Goal: Information Seeking & Learning: Learn about a topic

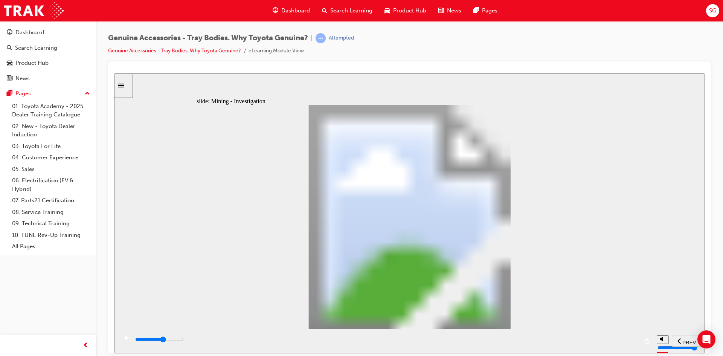
click at [121, 343] on div "play/pause" at bounding box center [126, 341] width 13 height 13
click at [635, 342] on div "playback controls" at bounding box center [386, 339] width 504 height 8
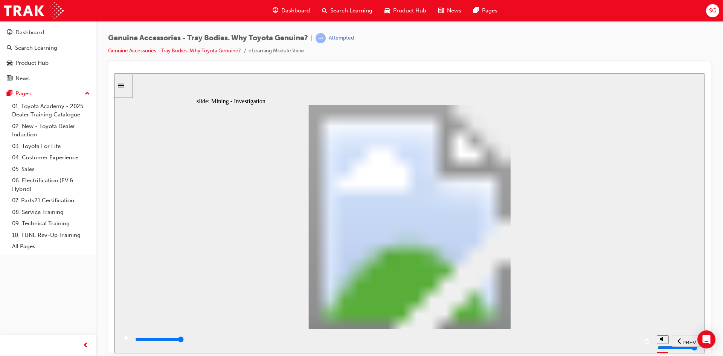
click at [184, 340] on input "slide progress" at bounding box center [159, 339] width 49 height 6
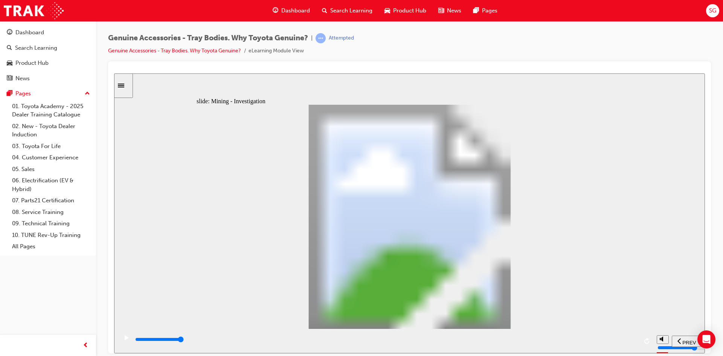
click at [184, 340] on input "slide progress" at bounding box center [159, 339] width 49 height 6
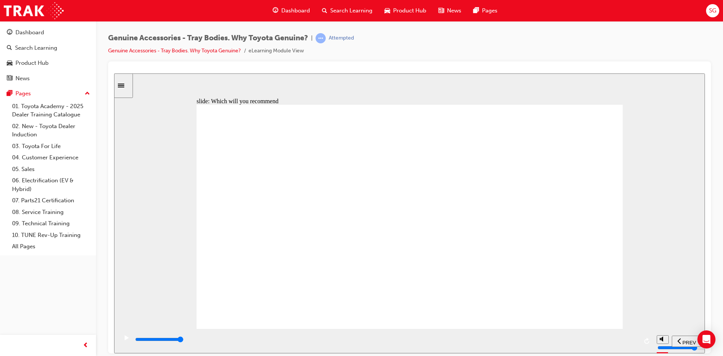
type input "8300"
radio input "true"
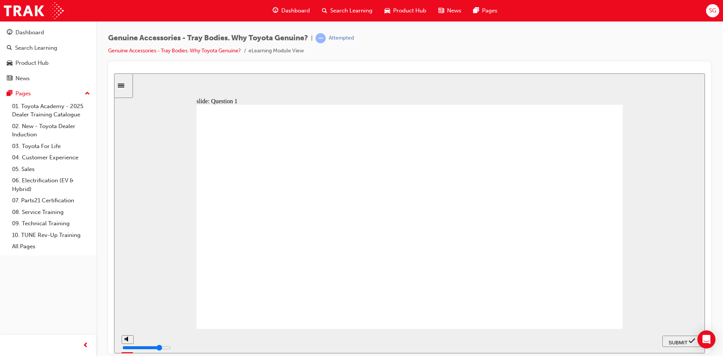
click at [682, 340] on span "SUBMIT" at bounding box center [678, 342] width 19 height 6
radio input "true"
click at [684, 339] on span "SUBMIT" at bounding box center [678, 342] width 19 height 6
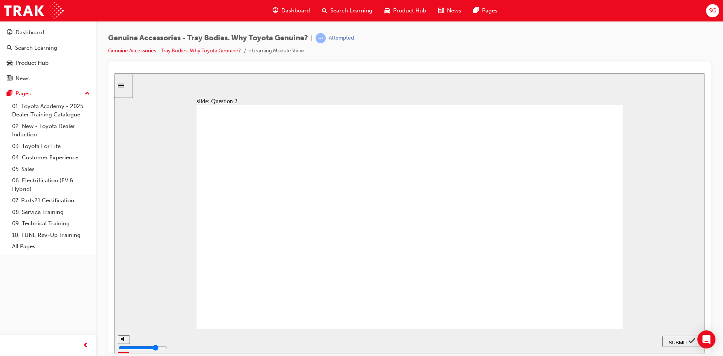
radio input "true"
click at [680, 337] on div "SUBMIT" at bounding box center [682, 341] width 33 height 8
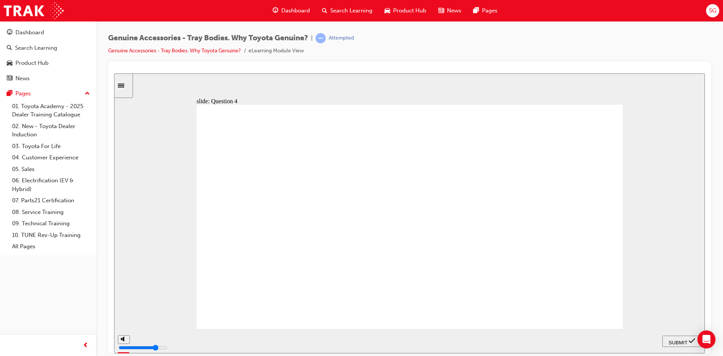
radio input "true"
click at [680, 339] on span "SUBMIT" at bounding box center [678, 342] width 19 height 6
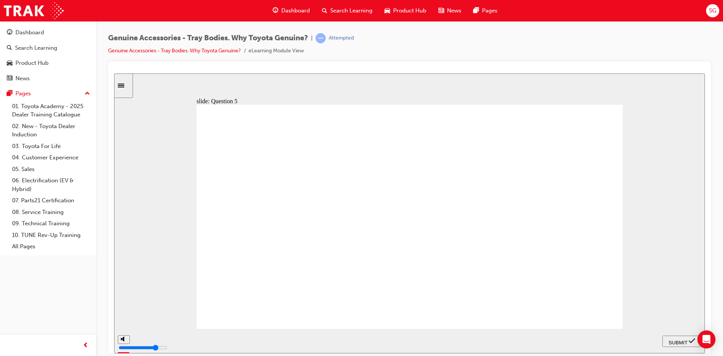
radio input "true"
click at [684, 339] on span "SUBMIT" at bounding box center [678, 342] width 19 height 6
radio input "true"
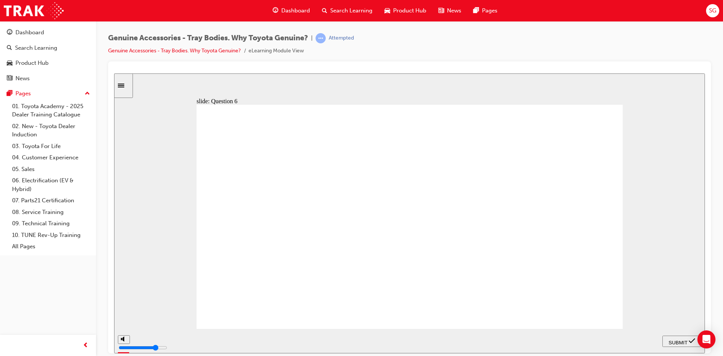
click at [680, 341] on span "SUBMIT" at bounding box center [678, 342] width 19 height 6
radio input "true"
click at [681, 340] on span "SUBMIT" at bounding box center [678, 342] width 19 height 6
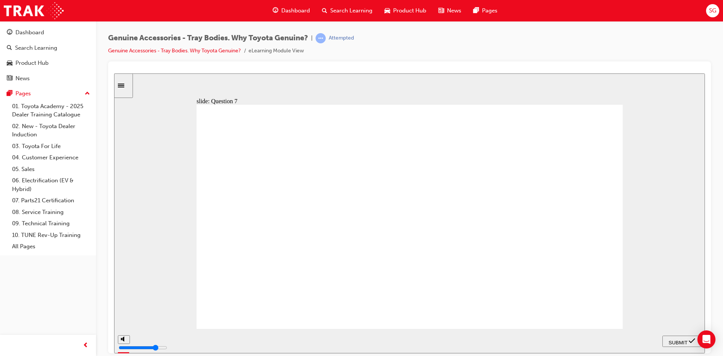
radio input "true"
click at [671, 339] on span "SUBMIT" at bounding box center [678, 342] width 19 height 6
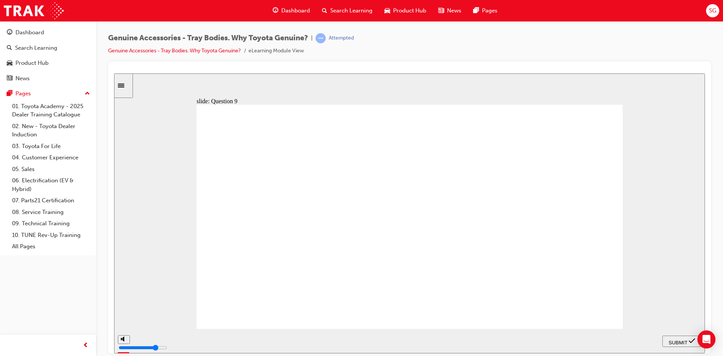
radio input "true"
click at [680, 339] on span "SUBMIT" at bounding box center [678, 342] width 19 height 6
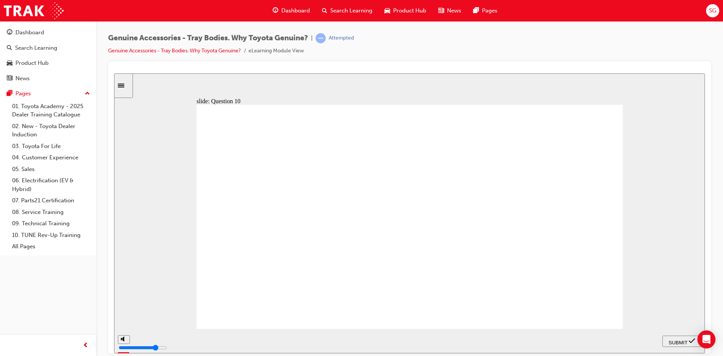
radio input "true"
click at [692, 339] on icon "submit" at bounding box center [692, 340] width 6 height 7
click at [184, 340] on input "slide progress" at bounding box center [159, 339] width 49 height 6
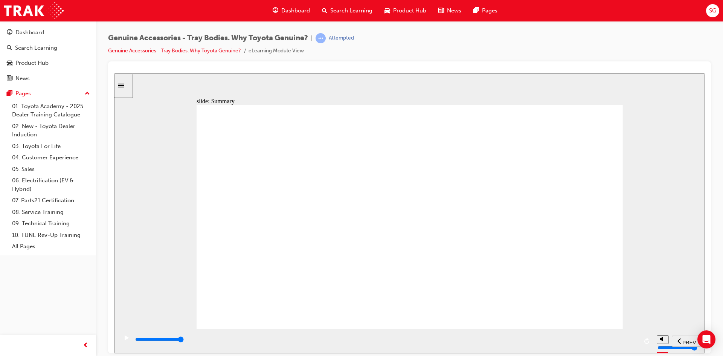
click at [685, 341] on span "PREV" at bounding box center [690, 342] width 14 height 6
click at [184, 340] on input "slide progress" at bounding box center [159, 339] width 49 height 6
type input "21500"
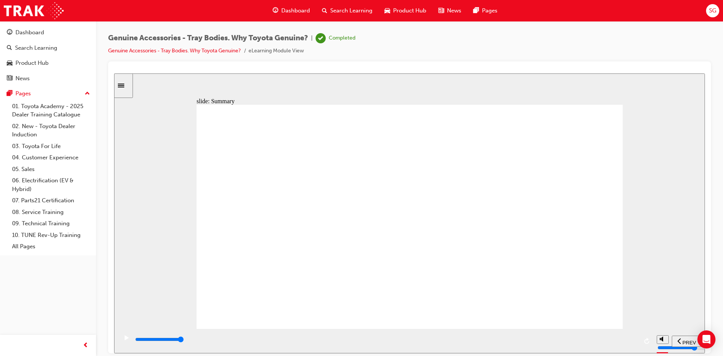
click at [300, 9] on span "Dashboard" at bounding box center [295, 10] width 29 height 9
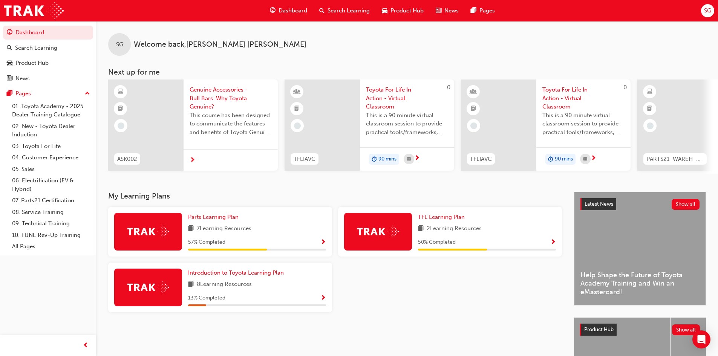
click at [214, 98] on span "Genuine Accessories - Bull Bars. Why Toyota Genuine?" at bounding box center [230, 99] width 82 height 26
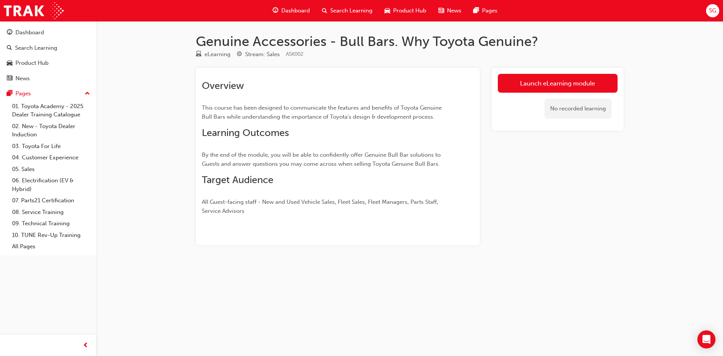
click at [509, 93] on div "No recorded learning" at bounding box center [558, 109] width 120 height 32
click at [510, 87] on link "Launch eLearning module" at bounding box center [558, 83] width 120 height 19
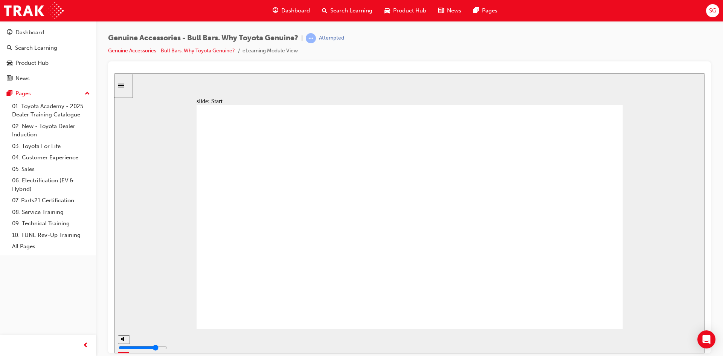
click at [632, 339] on div "playback controls" at bounding box center [386, 339] width 504 height 8
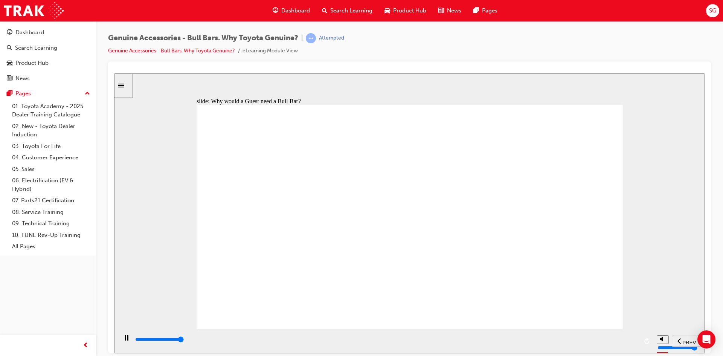
click at [184, 340] on input "slide progress" at bounding box center [159, 339] width 49 height 6
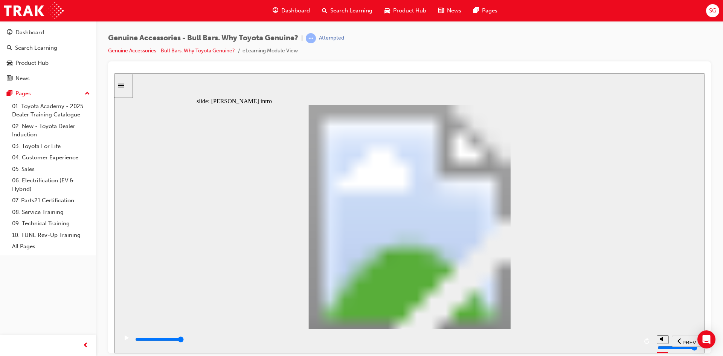
type input "8500"
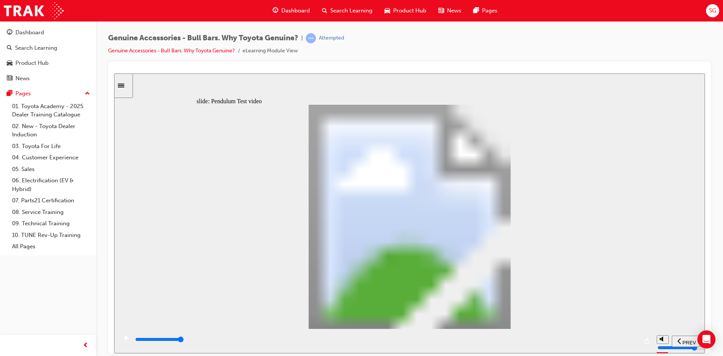
type input "102"
click at [125, 340] on rect "play/pause" at bounding box center [125, 337] width 1 height 5
click at [125, 340] on icon "play/pause" at bounding box center [127, 337] width 4 height 5
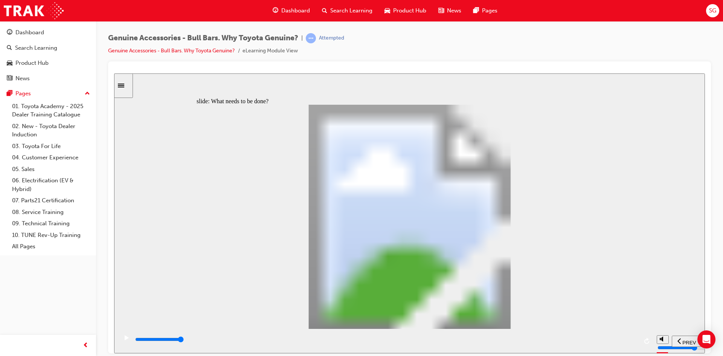
type input "5100"
type input "0"
type input "5100"
type input "0"
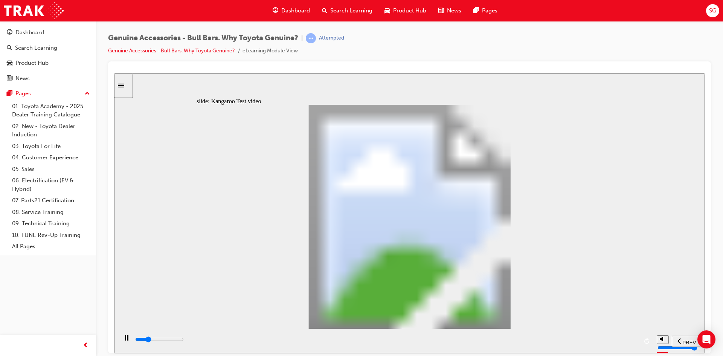
type input "5200"
type input "0"
type input "5200"
type input "0"
type input "5200"
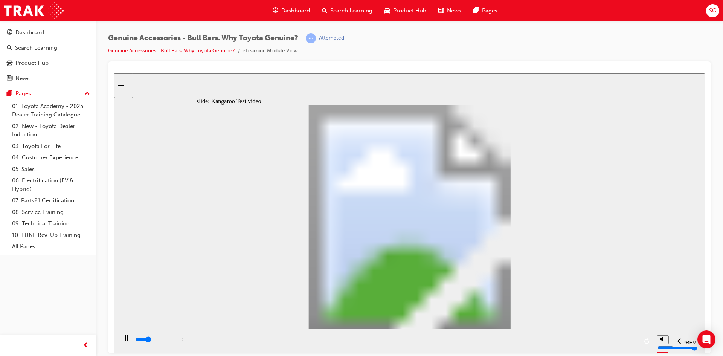
type input "0"
type input "5200"
type input "0"
type input "5200"
type input "0"
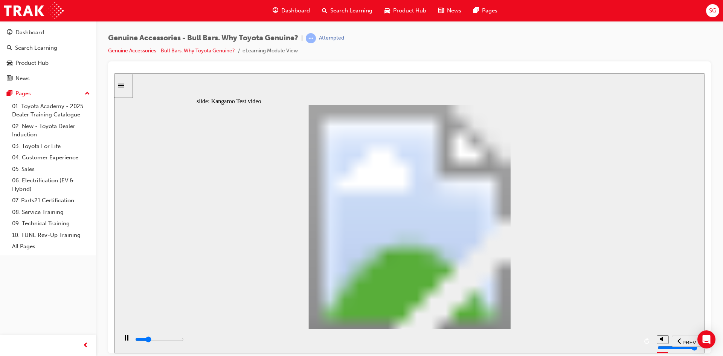
type input "5200"
type input "0"
type input "5300"
type input "0"
type input "5300"
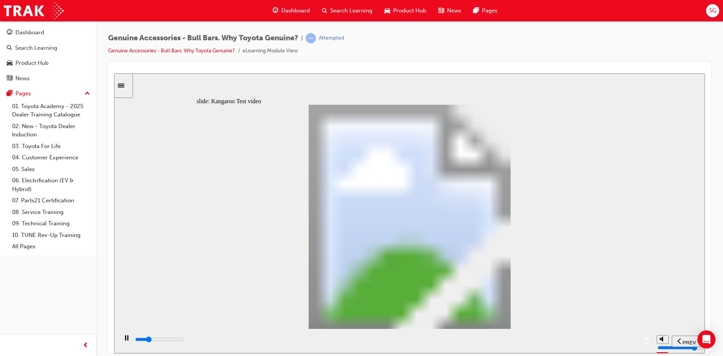
type input "0"
type input "5300"
type input "0"
type input "5300"
type input "0"
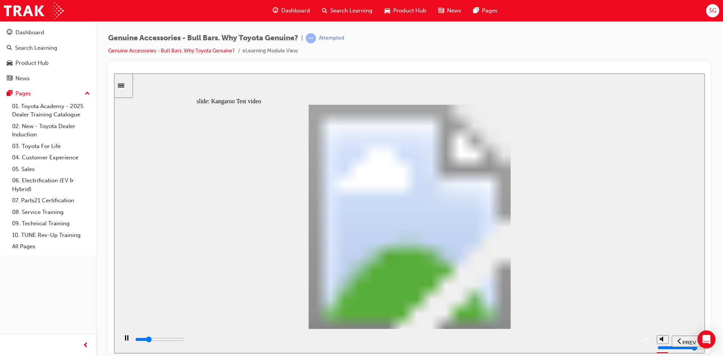
type input "5300"
type input "0"
type input "5300"
type input "0"
type input "5400"
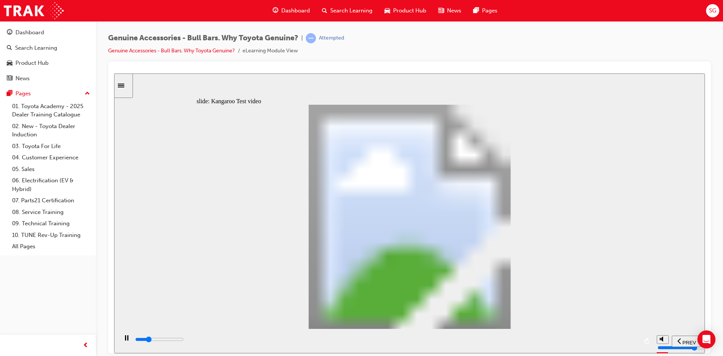
type input "0"
type input "5600"
type input "1"
type input "5900"
type input "1"
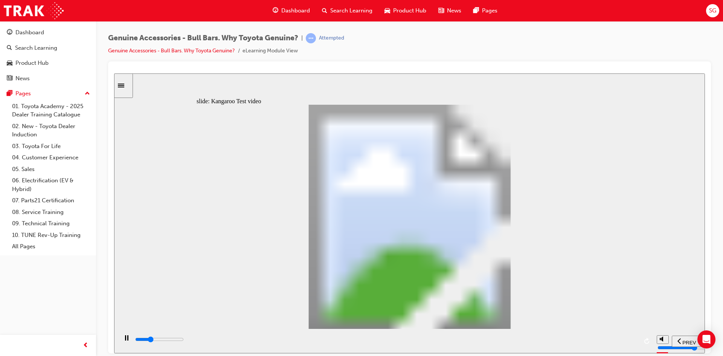
type input "6200"
type input "1"
type input "6400"
type input "2"
type input "6700"
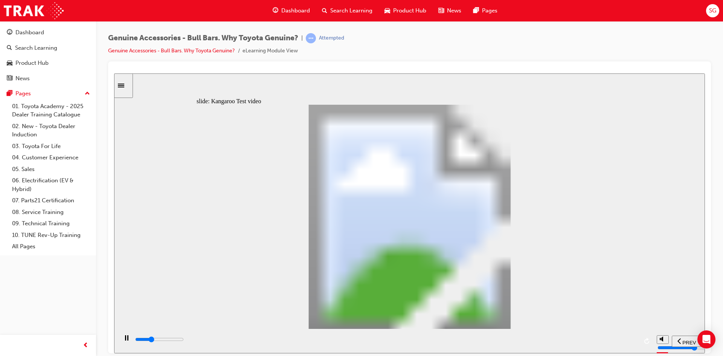
type input "2"
type input "7000"
type input "2"
type input "7200"
type input "2"
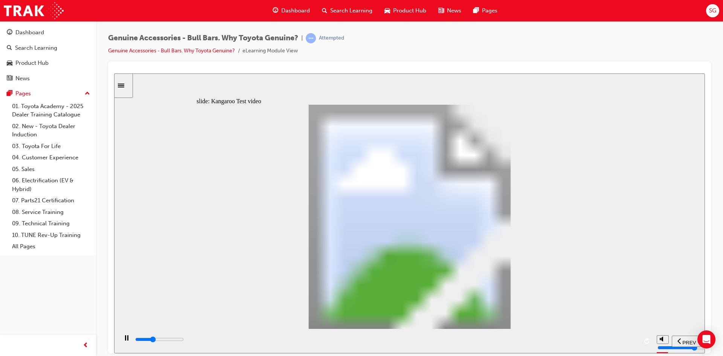
type input "7500"
type input "3"
type input "7800"
type input "3"
type input "8000"
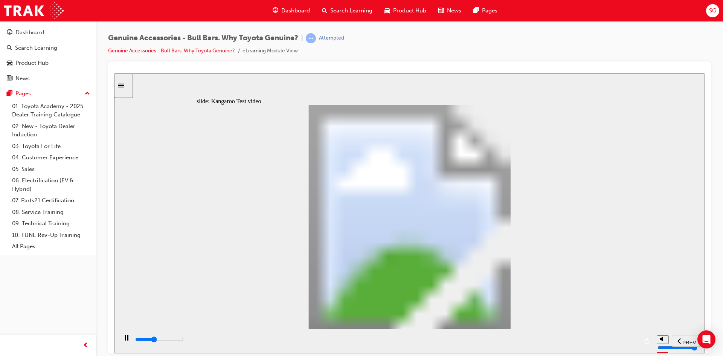
type input "3"
type input "8300"
type input "3"
type input "8600"
type input "4"
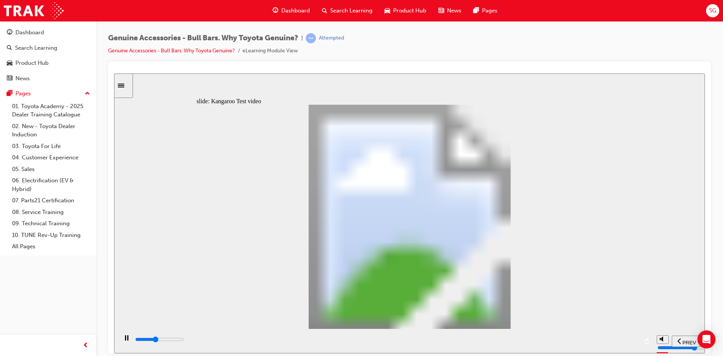
type input "8800"
type input "4"
type input "9100"
type input "4"
type input "9400"
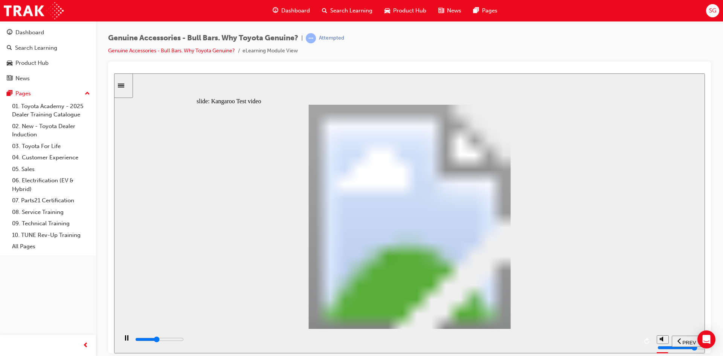
type input "4"
type input "9600"
type input "5"
type input "9900"
type input "5"
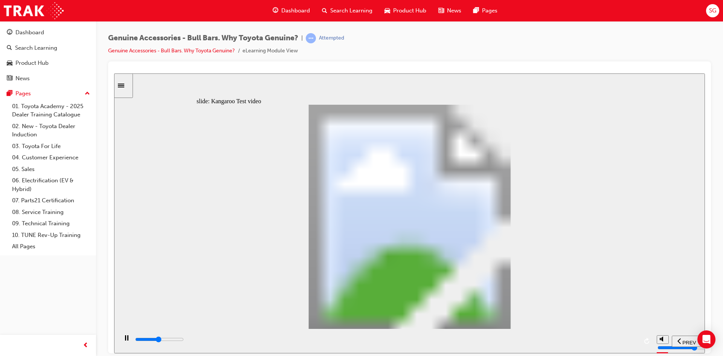
type input "10200"
type input "5"
type input "10400"
type input "6"
type input "10700"
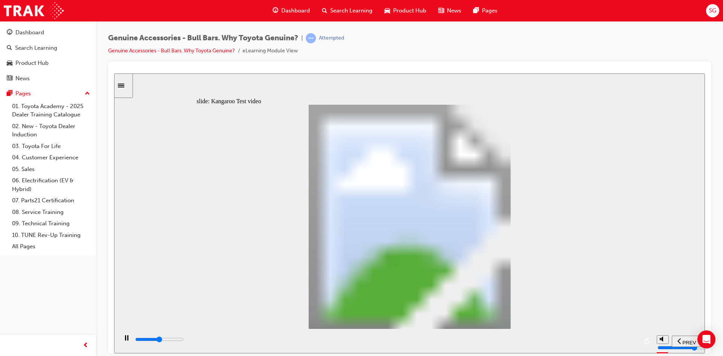
type input "6"
type input "11000"
type input "6"
type input "11200"
type input "6"
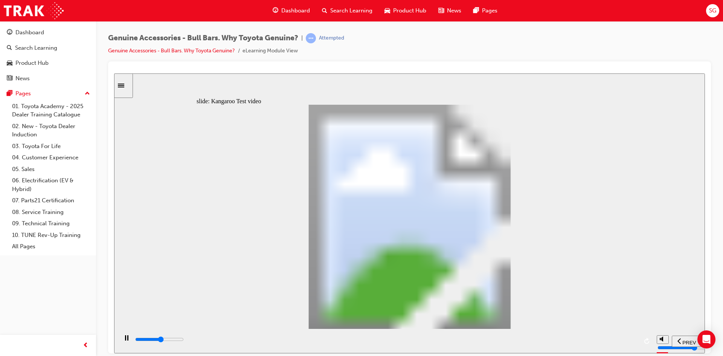
type input "11500"
type input "7"
type input "11800"
type input "7"
type input "12000"
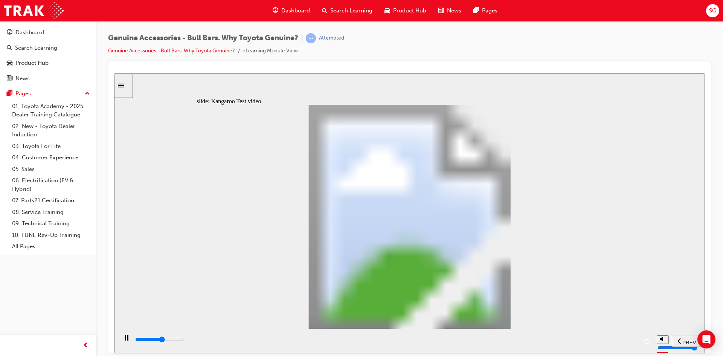
type input "7"
type input "12300"
type input "7"
type input "12600"
type input "8"
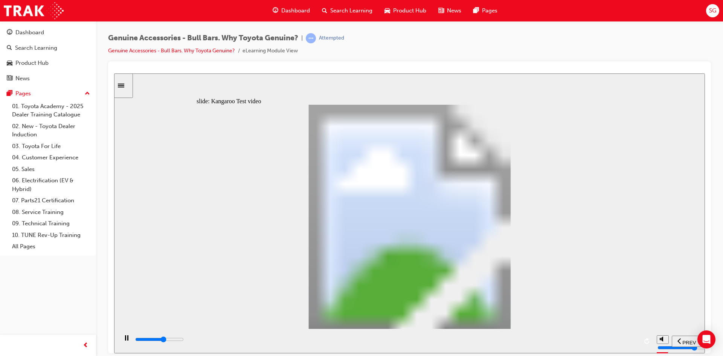
type input "12900"
type input "8"
type input "13100"
type input "8"
type input "13400"
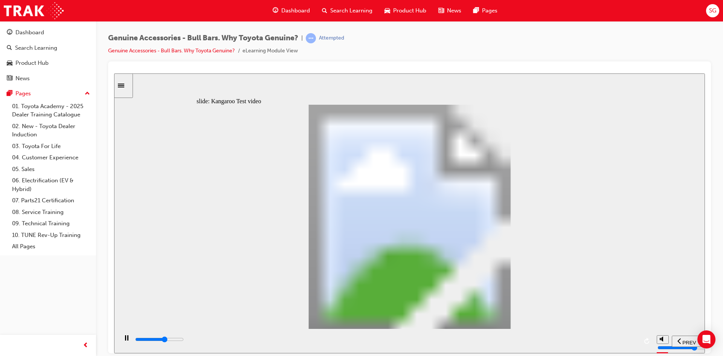
type input "8"
type input "13600"
type input "9"
type input "13900"
type input "9"
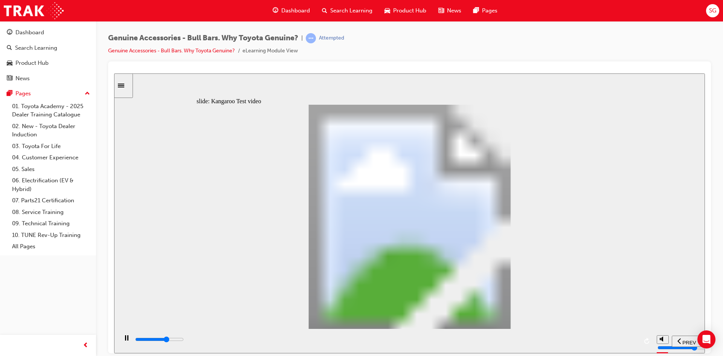
type input "14200"
type input "9"
type input "14400"
type input "10"
type input "14700"
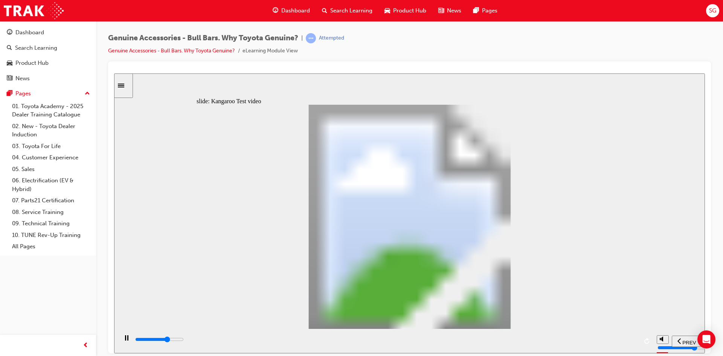
type input "10"
type input "15000"
type input "10"
type input "15200"
type input "10"
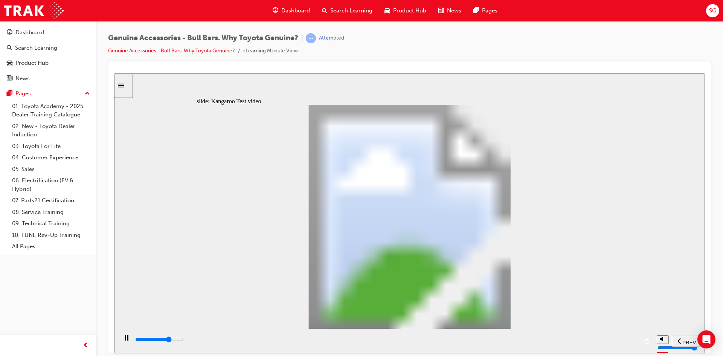
type input "15500"
type input "11"
type input "15800"
type input "11"
type input "16000"
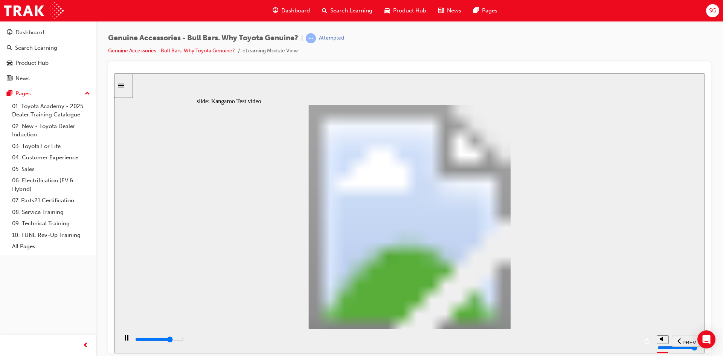
type input "11"
type input "16300"
type input "11"
type input "16600"
type input "12"
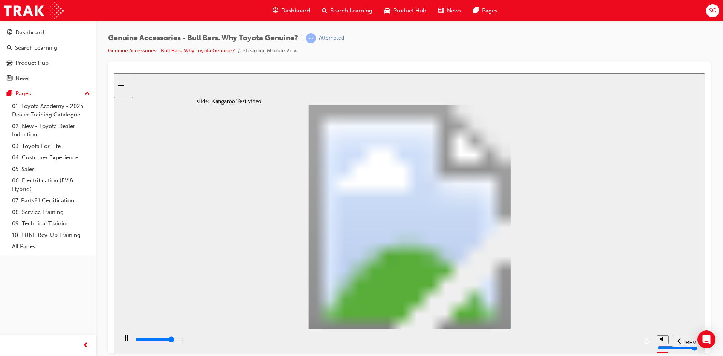
type input "16800"
type input "12"
type input "17100"
type input "12"
type input "17400"
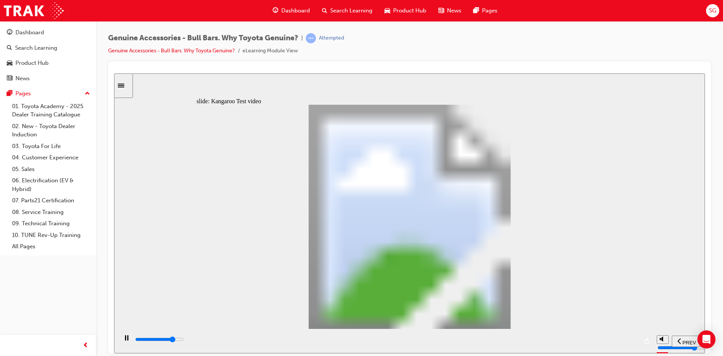
type input "12"
type input "17600"
type input "13"
type input "17900"
type input "13"
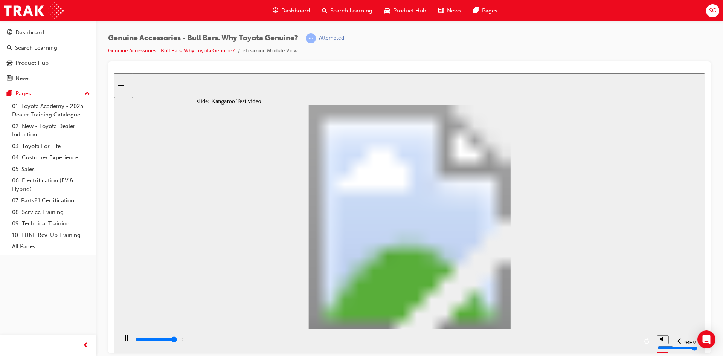
type input "18200"
type input "13"
type input "18400"
type input "14"
type input "18700"
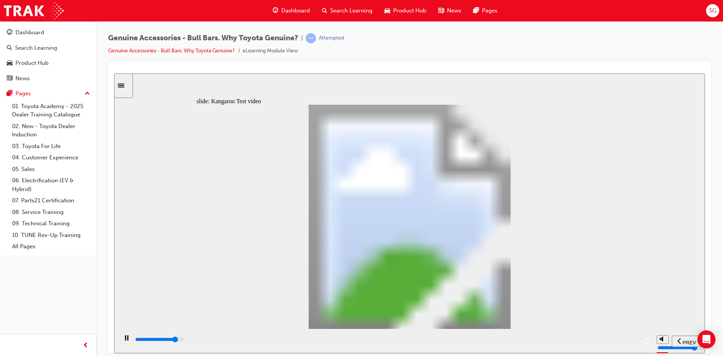
type input "14"
type input "19000"
type input "14"
type input "19200"
type input "14"
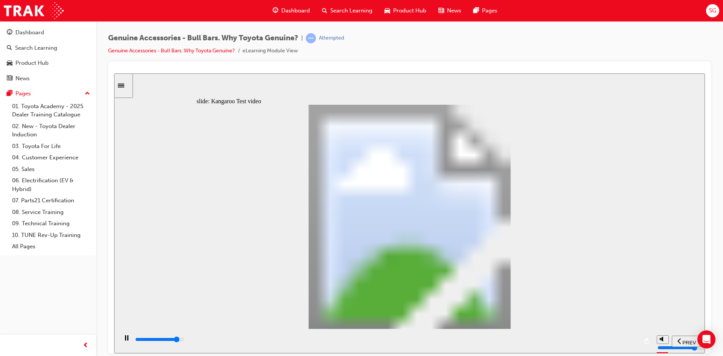
type input "19500"
type input "15"
type input "19700"
type input "15"
type input "20000"
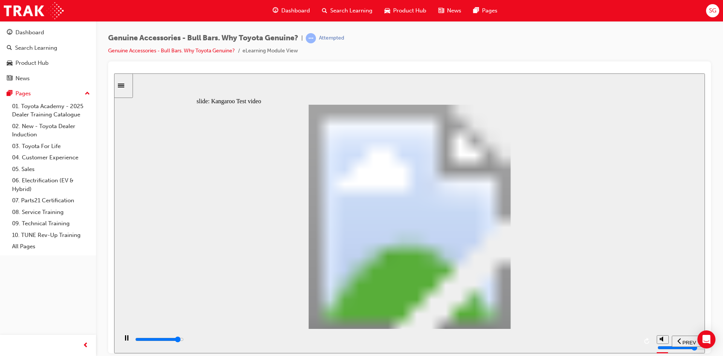
type input "15"
type input "20300"
type input "15"
type input "20600"
type input "16"
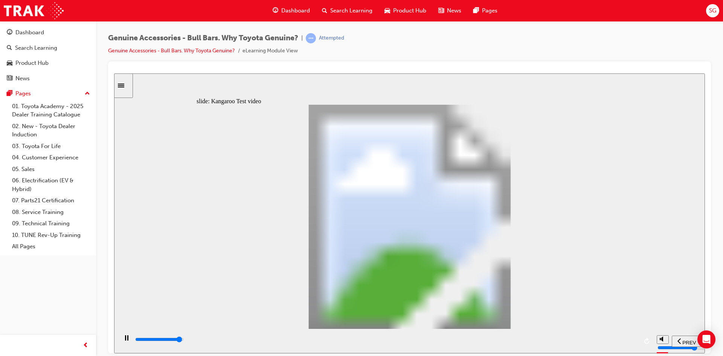
type input "20800"
type input "16"
type input "21100"
type input "16"
type input "21400"
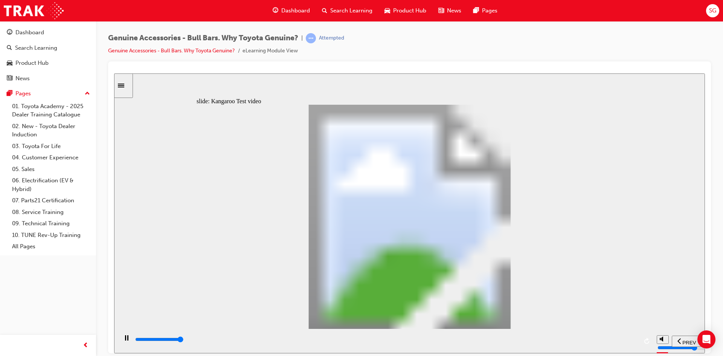
type input "16"
type input "21500"
type input "19"
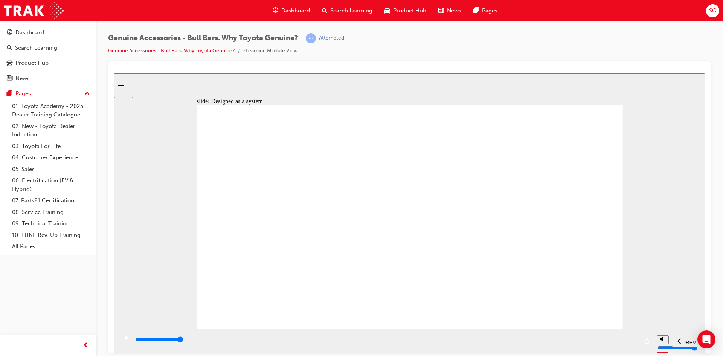
click at [206, 97] on div "slide: Finite Element Analysis (FEA) Multiply 2 Close Rectangle 1 A common misc…" at bounding box center [409, 213] width 591 height 280
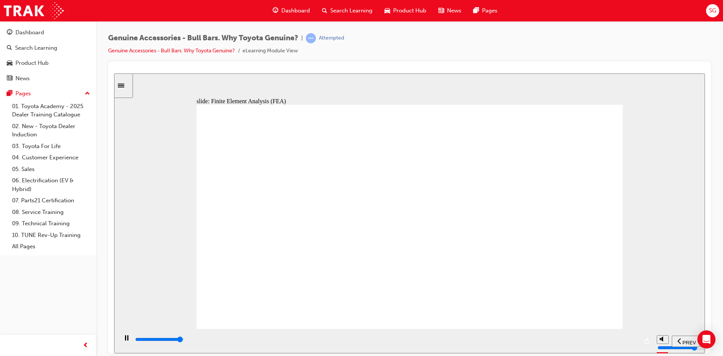
click at [630, 342] on div "playback controls" at bounding box center [386, 339] width 504 height 8
click at [630, 119] on div "slide: Finite Element Analysis (FEA) Multiply 2 Close Rectangle 1 A common misc…" at bounding box center [409, 213] width 591 height 280
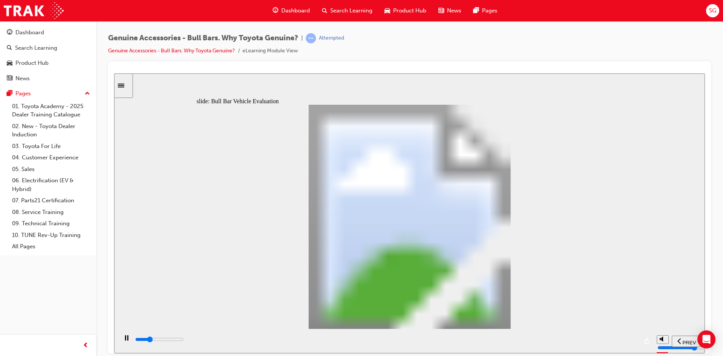
type input "5700"
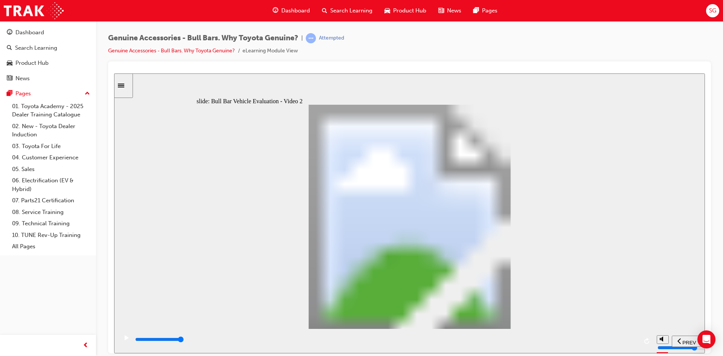
click at [626, 337] on div "playback controls" at bounding box center [386, 339] width 504 height 8
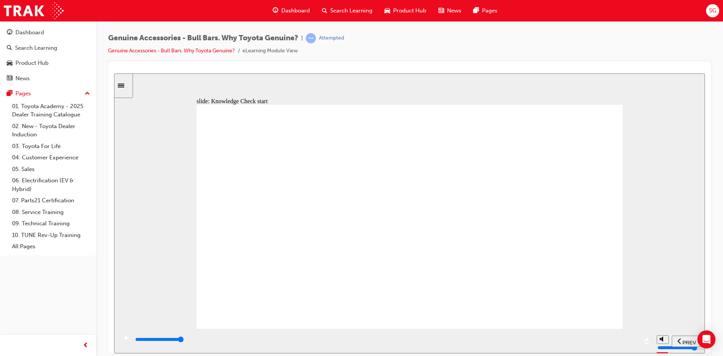
type input "9300"
radio input "true"
click at [671, 337] on div "SUBMIT" at bounding box center [682, 341] width 33 height 8
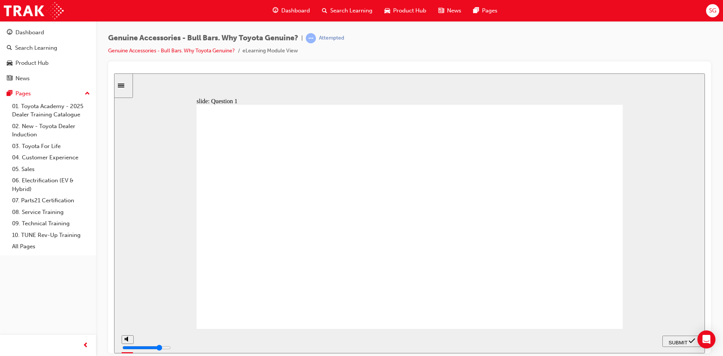
radio input "true"
click at [673, 337] on div "SUBMIT" at bounding box center [682, 341] width 33 height 8
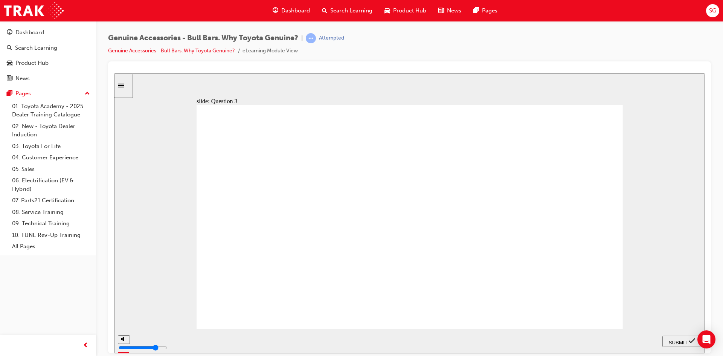
radio input "true"
click at [678, 337] on div "SUBMIT" at bounding box center [682, 341] width 33 height 8
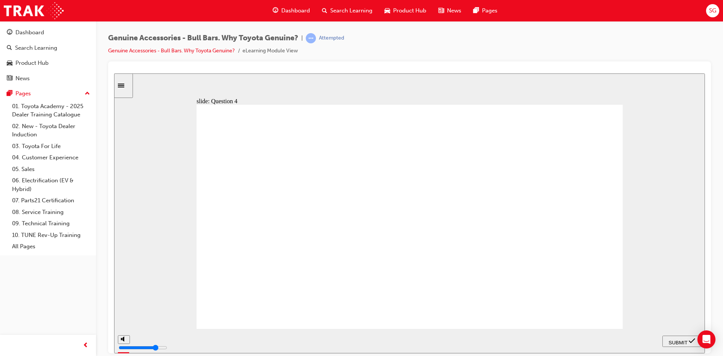
radio input "true"
click at [678, 339] on span "SUBMIT" at bounding box center [678, 342] width 19 height 6
radio input "true"
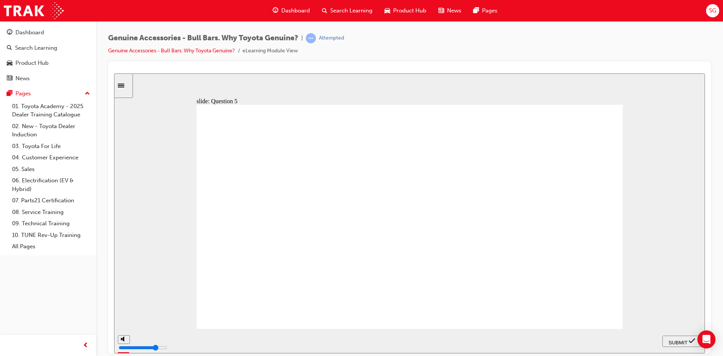
click at [680, 339] on span "SUBMIT" at bounding box center [678, 342] width 19 height 6
radio input "true"
click at [674, 337] on div "SUBMIT" at bounding box center [682, 341] width 33 height 8
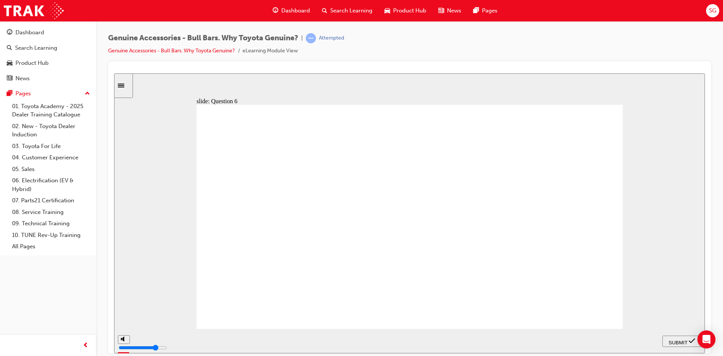
radio input "true"
click at [684, 341] on span "SUBMIT" at bounding box center [678, 342] width 19 height 6
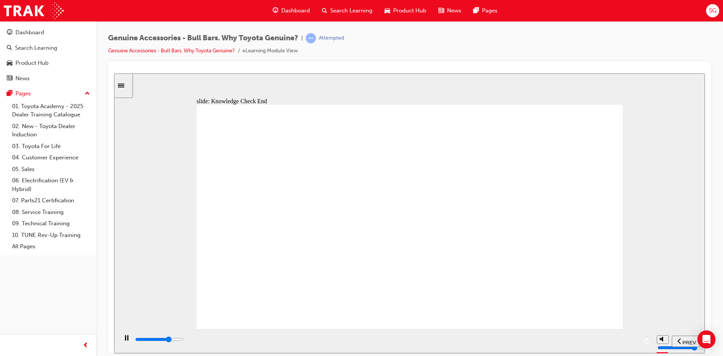
click at [627, 342] on div "playback controls" at bounding box center [386, 339] width 504 height 8
type input "23000"
click at [289, 10] on span "Dashboard" at bounding box center [295, 10] width 29 height 9
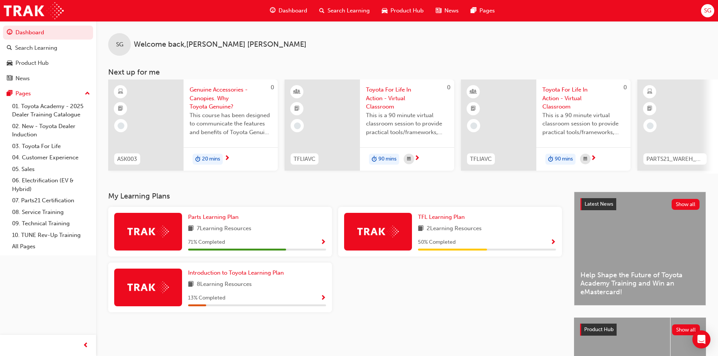
click at [206, 103] on span "Genuine Accessories - Canopies. Why Toyota Genuine?" at bounding box center [230, 99] width 82 height 26
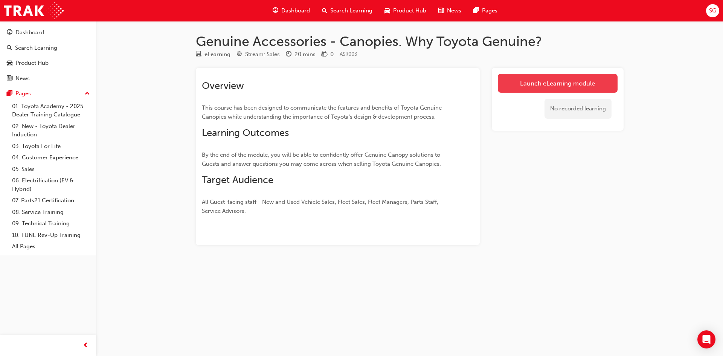
click at [507, 87] on link "Launch eLearning module" at bounding box center [558, 83] width 120 height 19
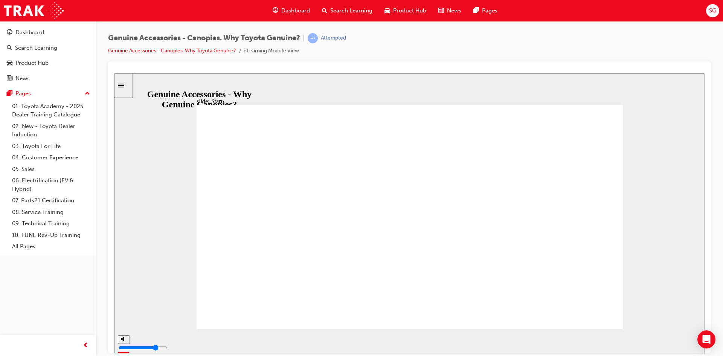
click at [625, 339] on div "playback controls" at bounding box center [386, 339] width 504 height 8
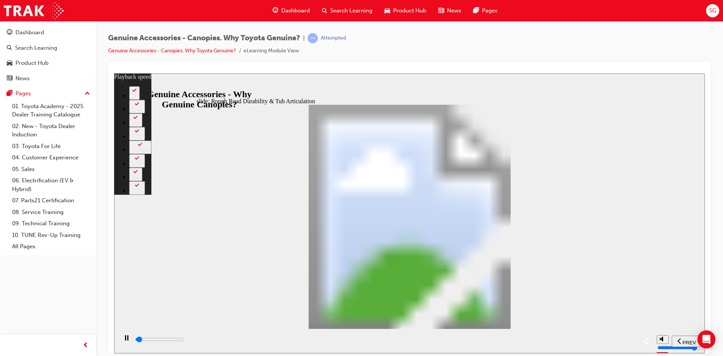
type input "1000"
type input "0"
type input "1100"
type input "0"
type input "1100"
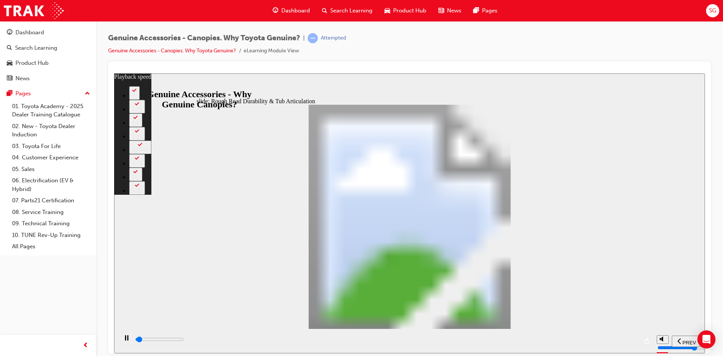
type input "0"
type input "1100"
type input "0"
type input "1100"
type input "0"
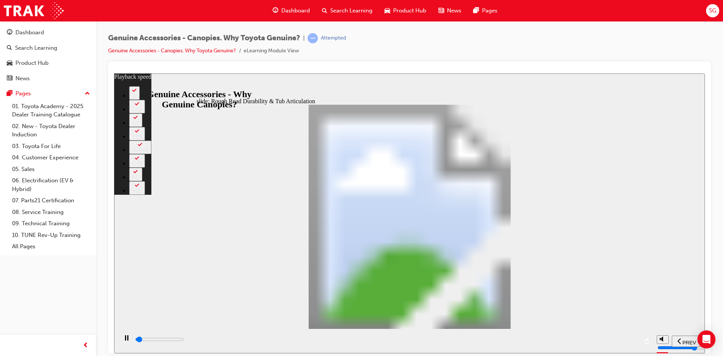
type input "1100"
type input "0"
type input "1100"
type input "0"
type input "1200"
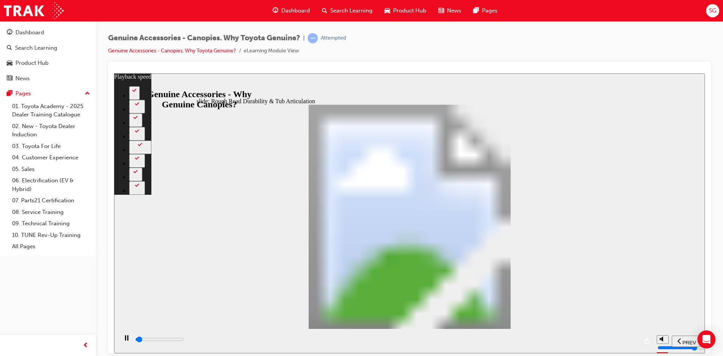
type input "0"
type input "1200"
type input "0"
type input "1200"
type input "0"
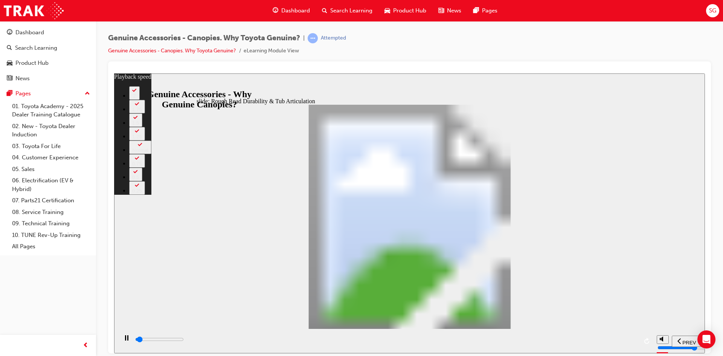
type input "1200"
type input "0"
type input "1200"
type input "0"
type input "1200"
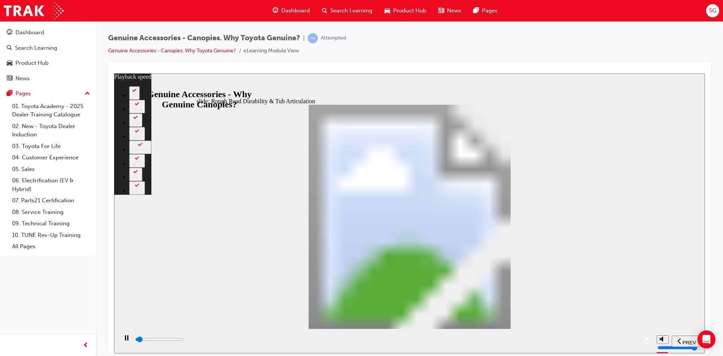
type input "0"
type input "1300"
type input "0"
type input "1"
type input "2200"
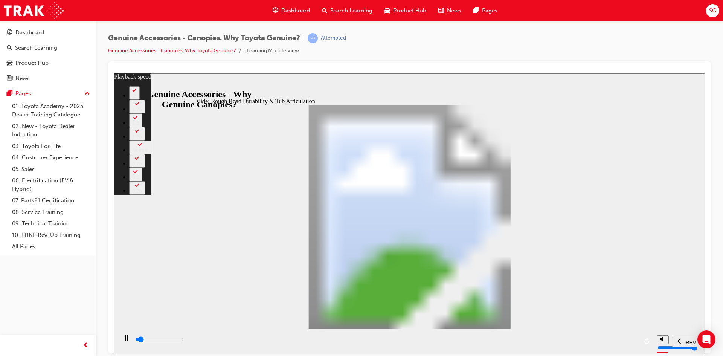
type input "1"
type input "2200"
type input "1"
type input "2200"
type input "1"
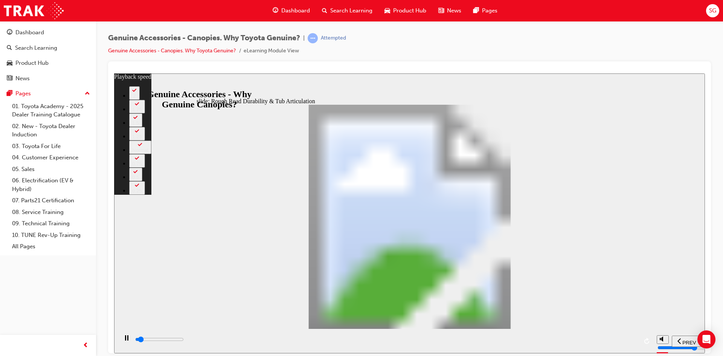
type input "2200"
type input "1"
type input "2400"
type input "1"
type input "2600"
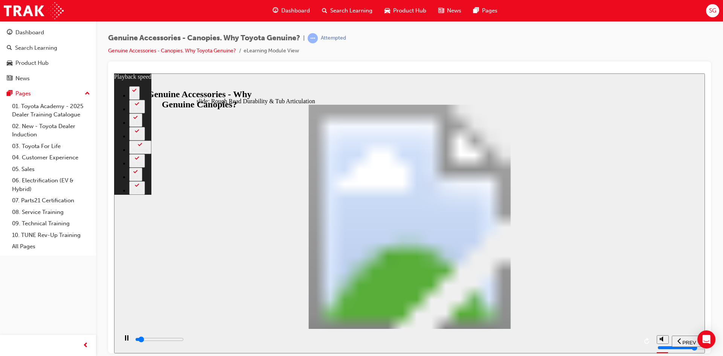
type input "2"
type input "2900"
type input "2"
type input "3100"
type input "2"
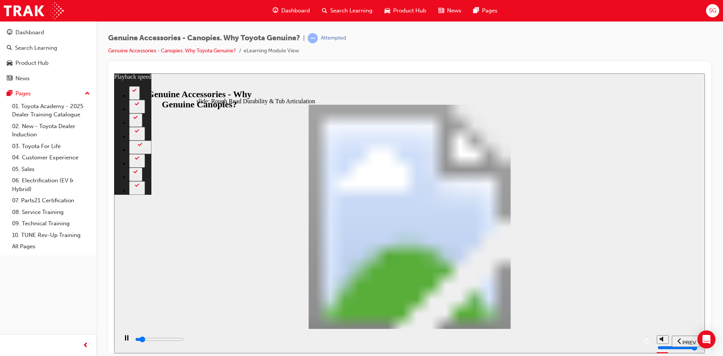
type input "3400"
type input "2"
type input "3700"
type input "3"
type input "3900"
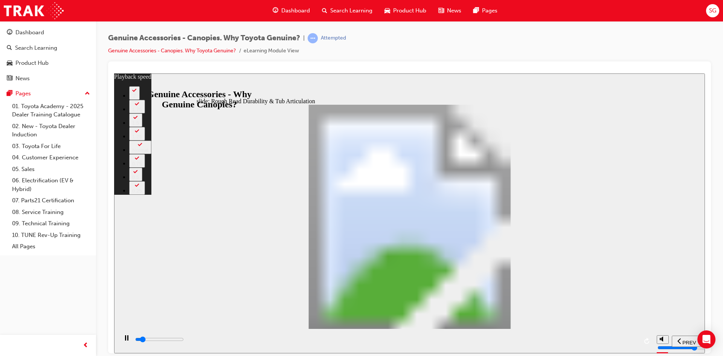
type input "3"
type input "4000"
type input "3"
type input "4200"
type input "3"
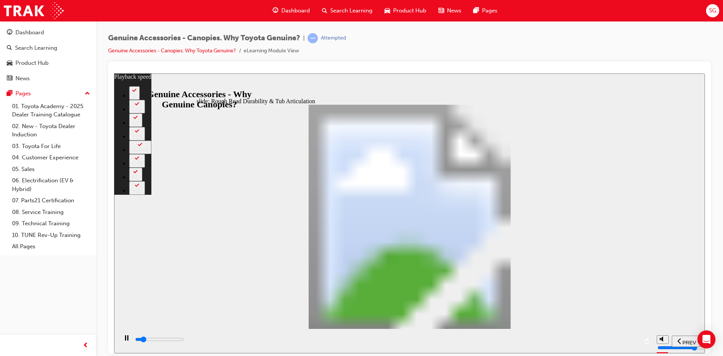
type input "4500"
type input "3"
type input "4800"
type input "4"
type input "5000"
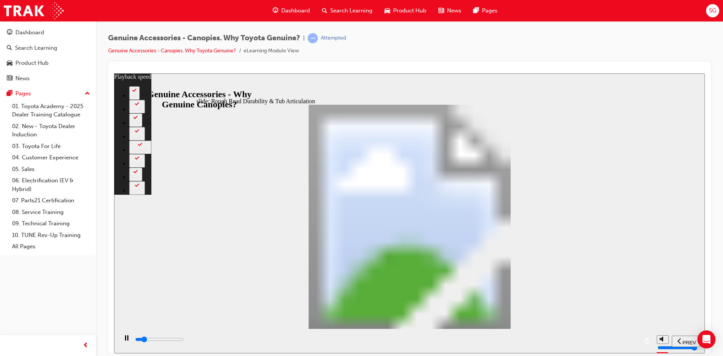
type input "4"
type input "5300"
type input "4"
type input "5500"
type input "4"
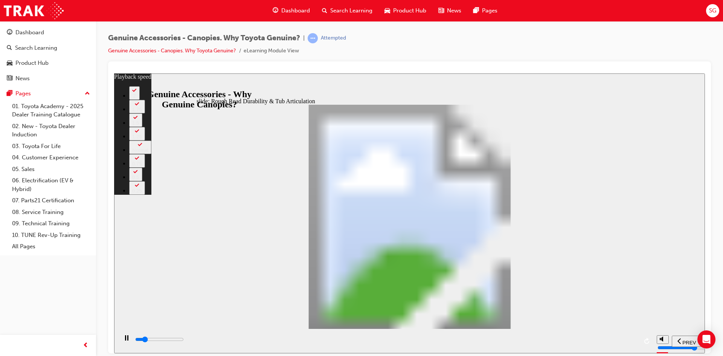
type input "5800"
type input "5"
type input "6100"
type input "5"
type input "6300"
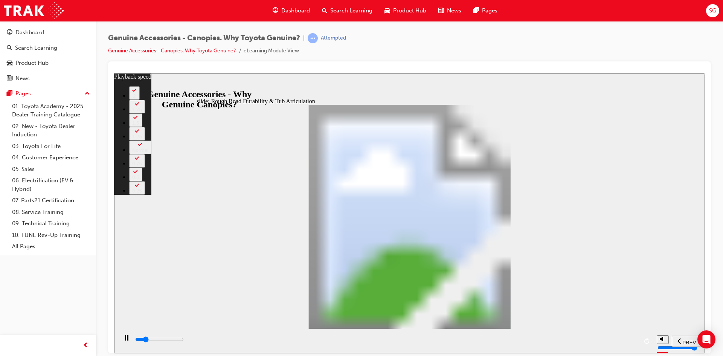
type input "5"
type input "6600"
type input "6"
type input "6900"
type input "6"
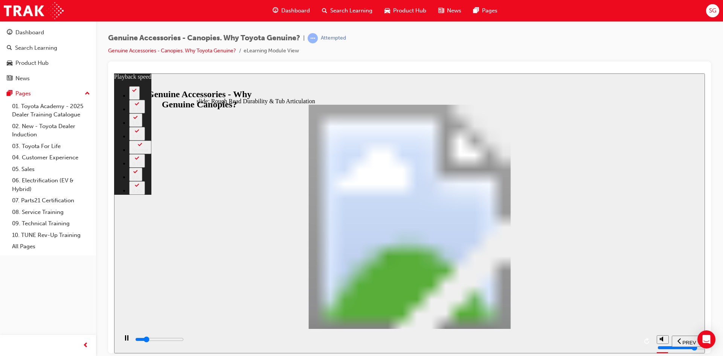
type input "7100"
type input "6"
type input "7400"
type input "6"
type input "7700"
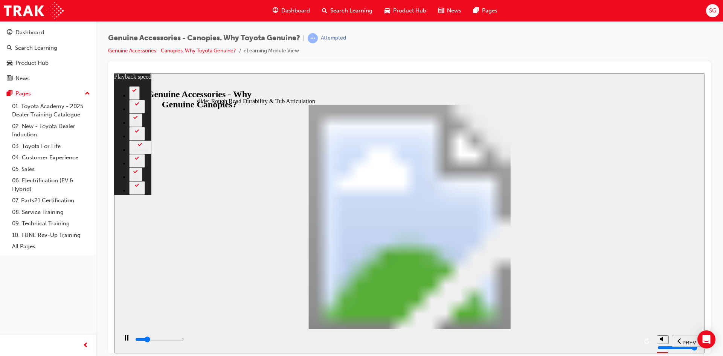
type input "7"
type input "7900"
type input "7"
type input "8100"
type input "7"
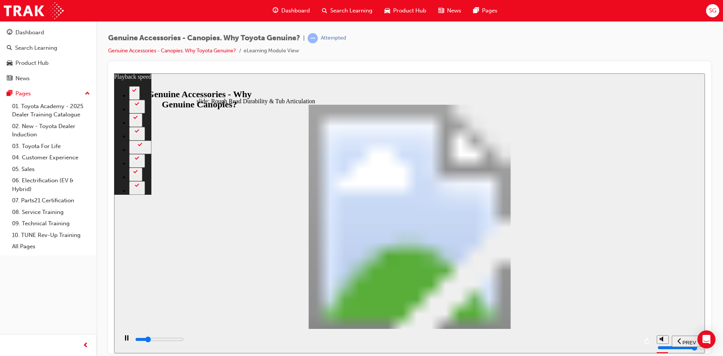
type input "8200"
type input "7"
type input "8500"
type input "7"
type input "8700"
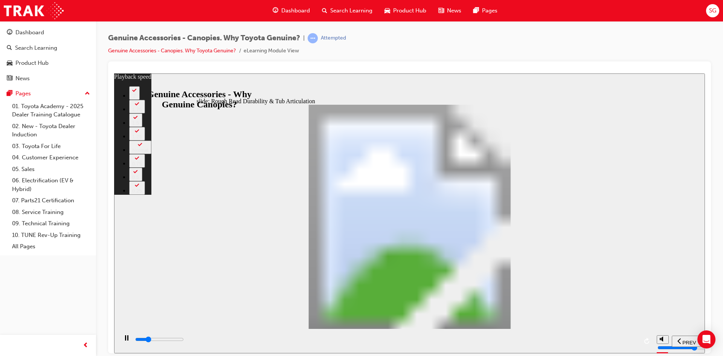
type input "8"
type input "9000"
type input "8"
type input "9300"
type input "8"
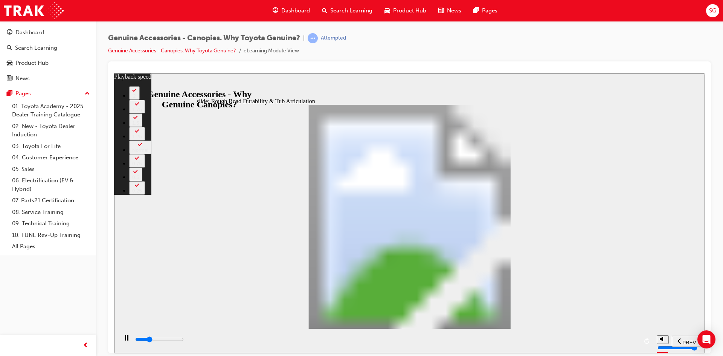
type input "9500"
type input "8"
type input "9800"
type input "9"
type input "10000"
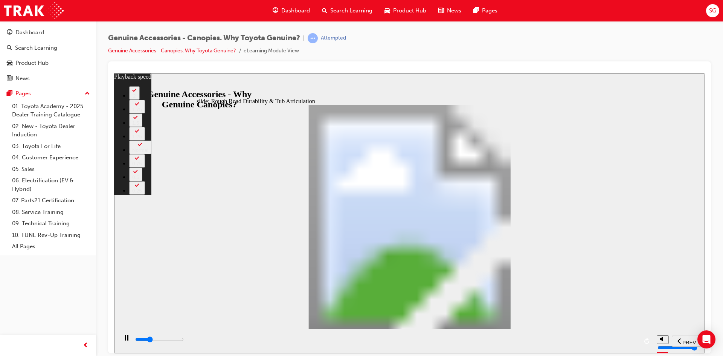
type input "9"
type input "10300"
type input "9"
type input "10600"
type input "10"
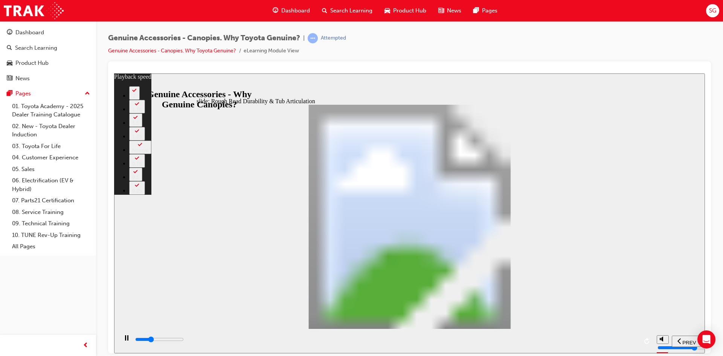
type input "10800"
type input "10"
type input "11100"
type input "10"
type input "11400"
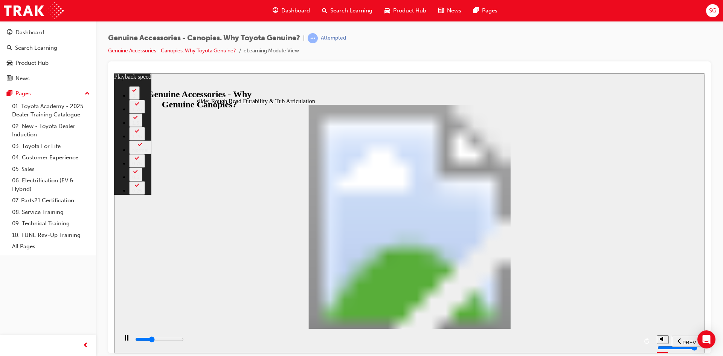
type input "10"
type input "11600"
type input "11"
type input "11900"
type input "11"
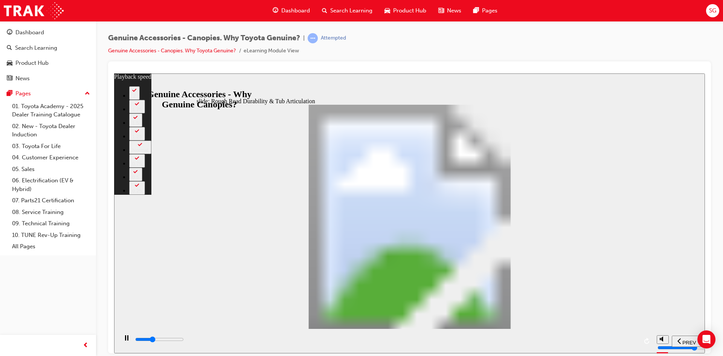
type input "12200"
type input "11"
type input "12500"
type input "11"
type input "12700"
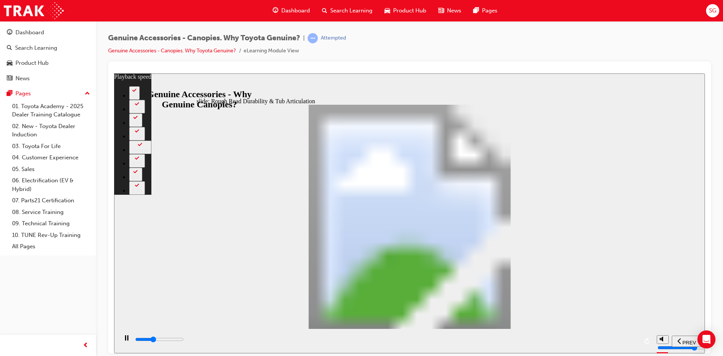
type input "12"
type input "13000"
type input "12"
type input "13200"
type input "12"
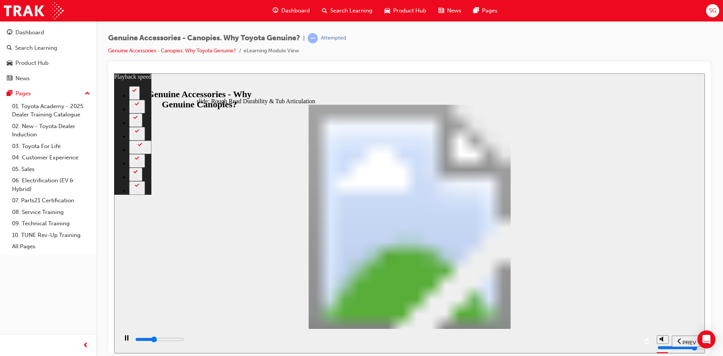
type input "13500"
type input "12"
type input "13800"
type input "13"
type input "14100"
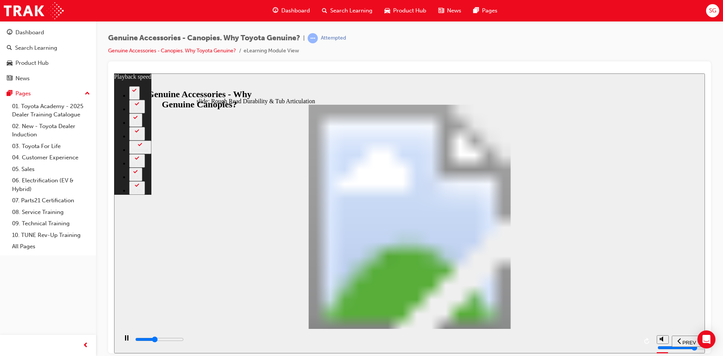
type input "13"
type input "14300"
type input "13"
type input "14600"
type input "14"
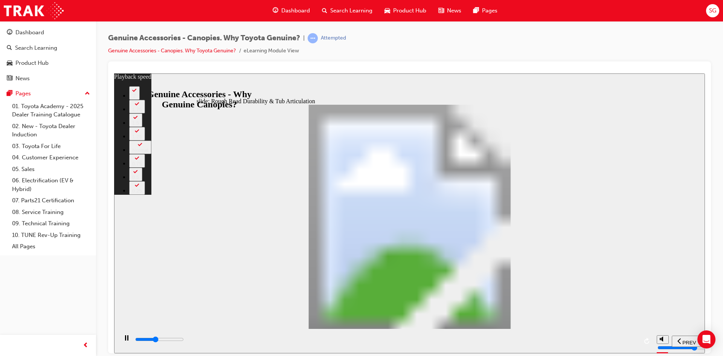
type input "14900"
type input "14"
type input "15100"
type input "14"
type input "15400"
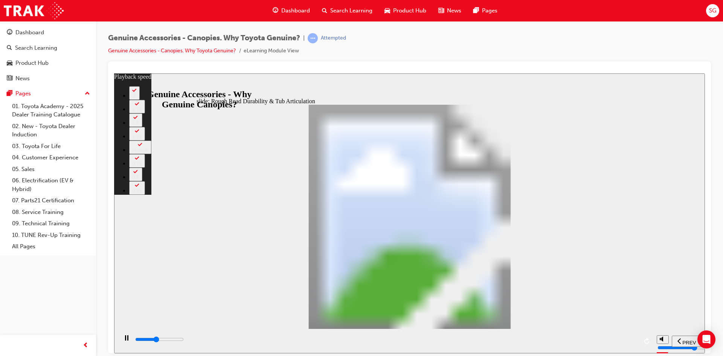
type input "14"
type input "15700"
type input "15"
type input "15900"
type input "15"
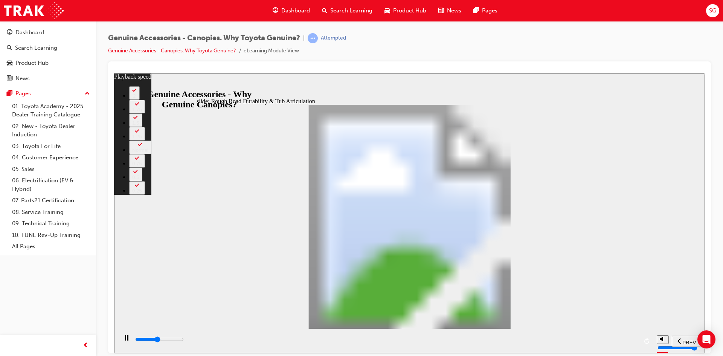
type input "16200"
type input "15"
type input "16500"
type input "15"
type input "16700"
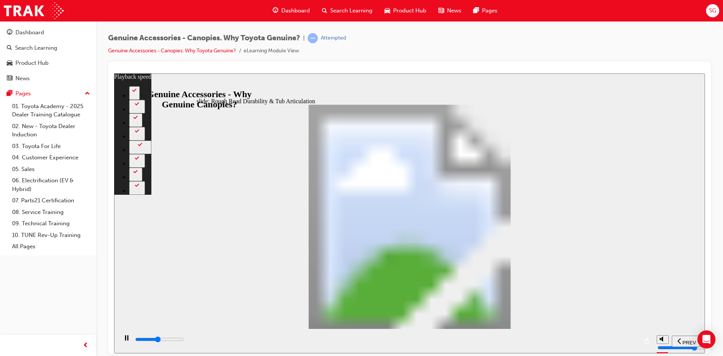
type input "16"
type input "17000"
type input "16"
type input "17300"
type input "16"
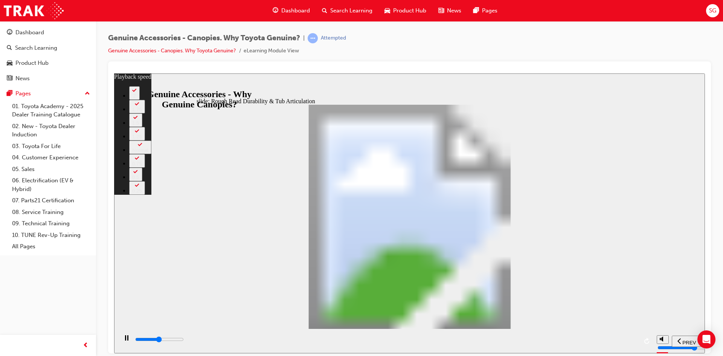
type input "17500"
type input "16"
type input "17800"
type input "17"
type input "18100"
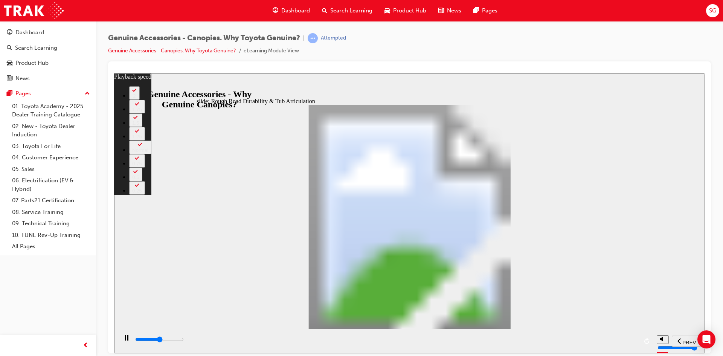
type input "17"
type input "18300"
type input "17"
type input "18600"
type input "18"
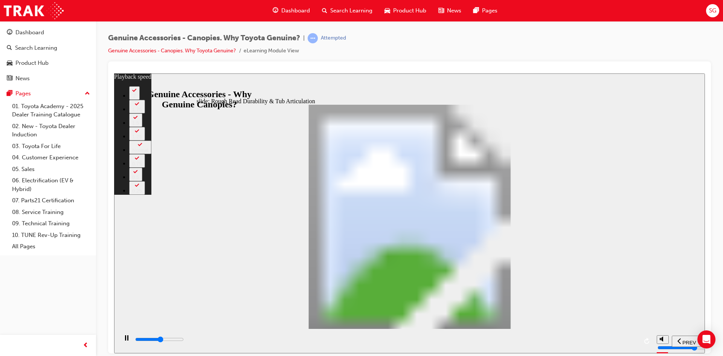
type input "18900"
type input "18"
type input "19100"
type input "18"
type input "19400"
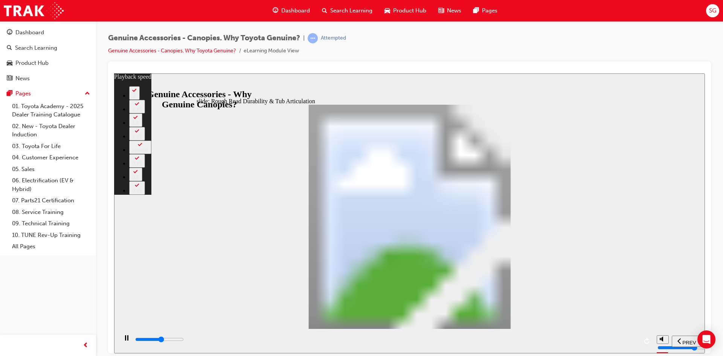
type input "18"
type input "19600"
type input "19"
type input "19900"
type input "19"
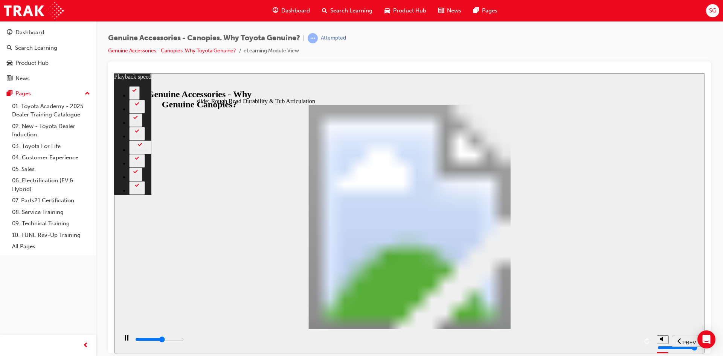
type input "20200"
type input "19"
type input "20500"
type input "19"
type input "20700"
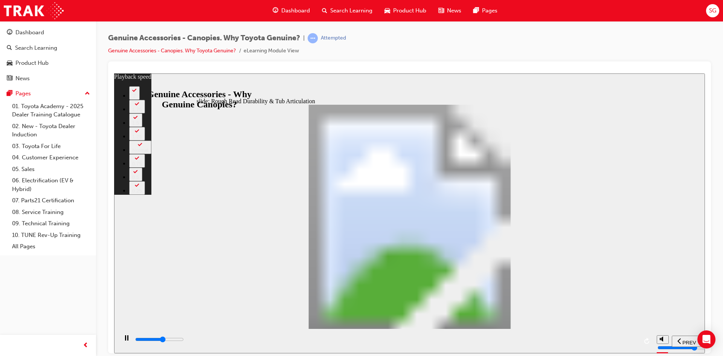
type input "20"
type input "21000"
type input "20"
type input "21300"
type input "20"
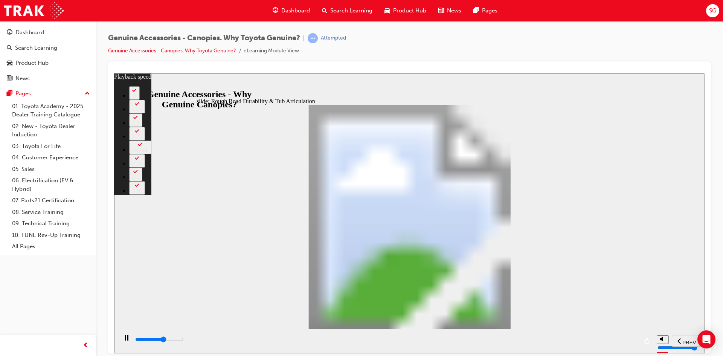
type input "21500"
type input "20"
type input "21800"
type input "21"
type input "22100"
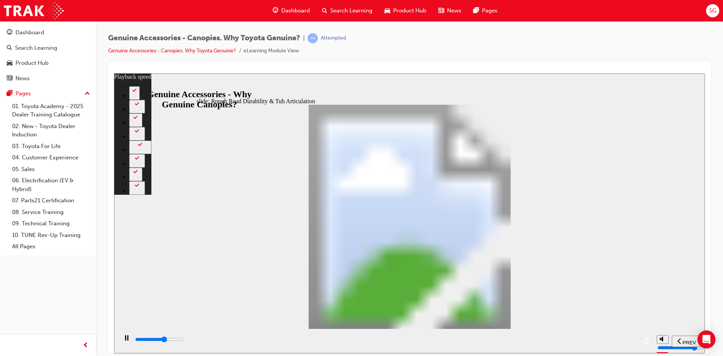
type input "21"
type input "22300"
type input "21"
type input "22600"
type input "22"
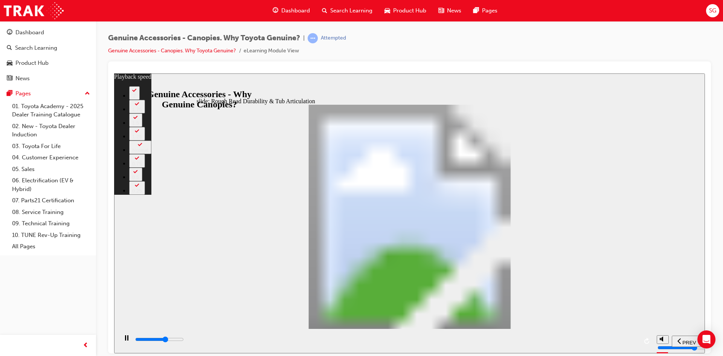
type input "22800"
type input "22"
type input "23100"
type input "22"
type input "23400"
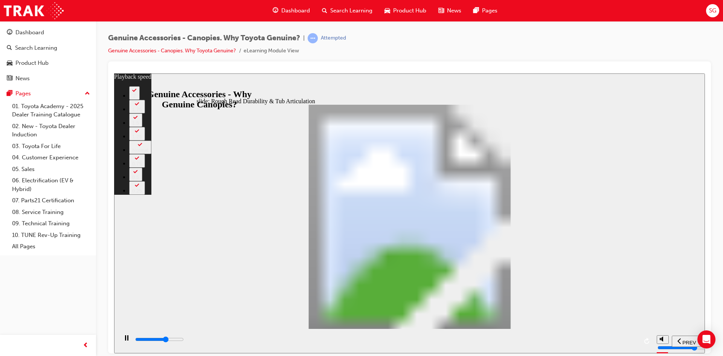
type input "22"
type input "23600"
type input "23"
type input "23900"
type input "23"
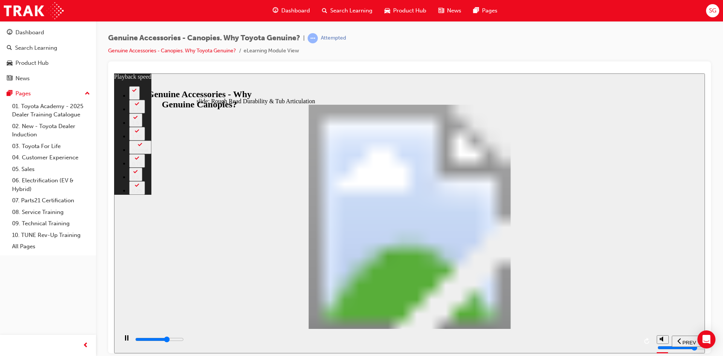
type input "24200"
type input "23"
type input "24400"
type input "23"
type input "24700"
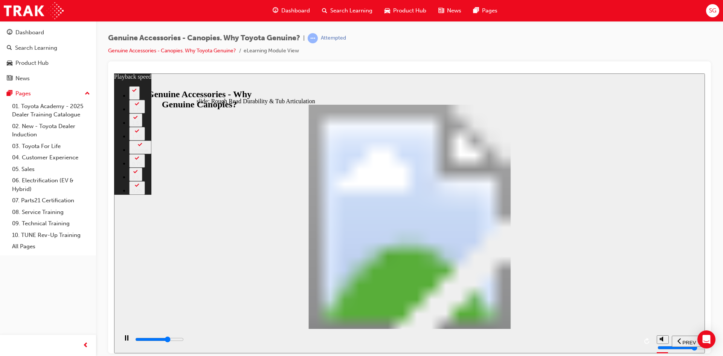
type input "24"
type input "25000"
type input "24"
type input "25200"
type input "24"
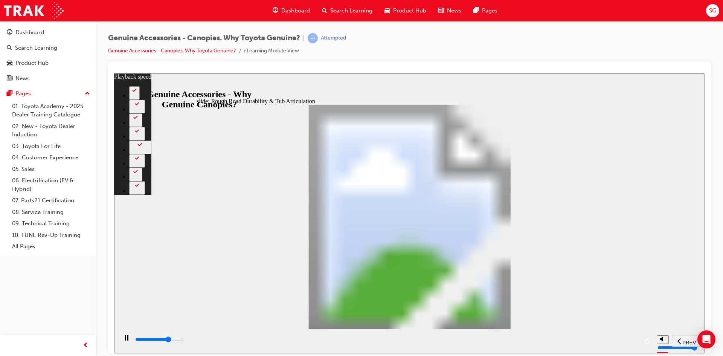
type input "25500"
type input "24"
type input "25800"
type input "25"
type input "26000"
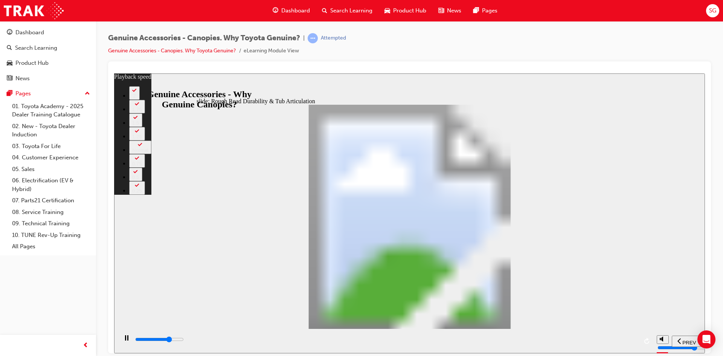
type input "25"
type input "26300"
type input "25"
type input "26600"
type input "26"
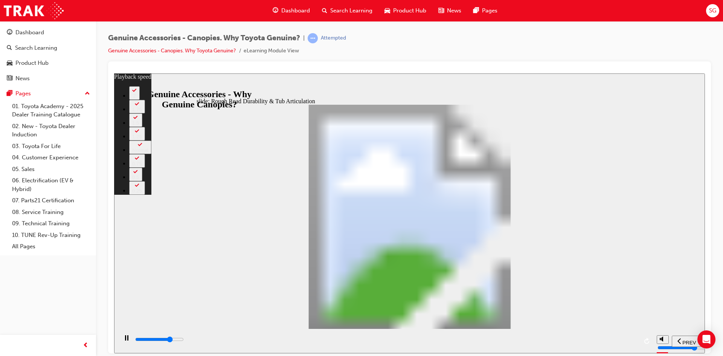
type input "26800"
type input "26"
type input "27100"
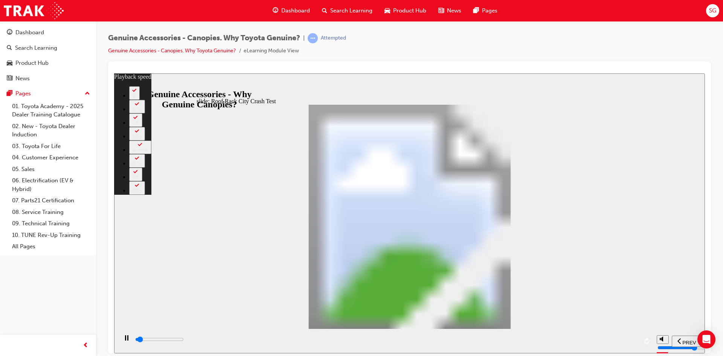
click at [127, 341] on div "play/pause" at bounding box center [126, 341] width 13 height 13
click at [124, 341] on icon "play/pause" at bounding box center [126, 338] width 5 height 6
